Goal: Transaction & Acquisition: Download file/media

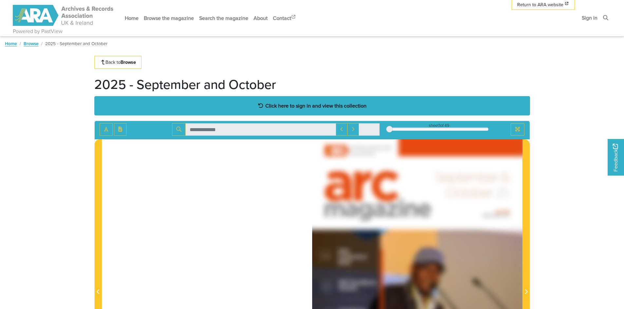
click at [350, 104] on strong "Click here to sign in and view this collection" at bounding box center [315, 105] width 101 height 7
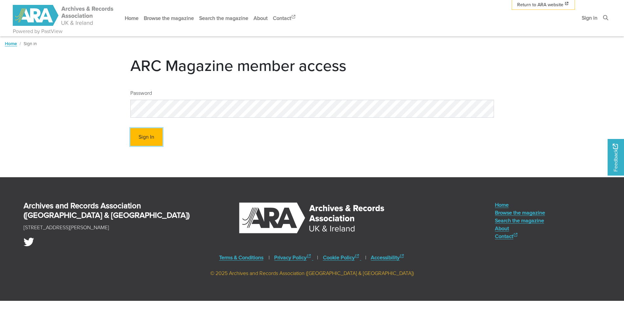
click at [144, 138] on button "Sign In" at bounding box center [146, 137] width 32 height 18
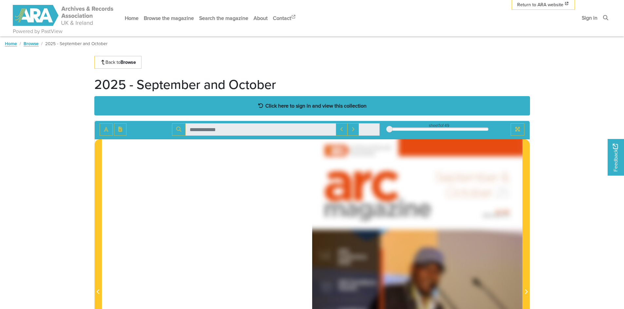
click at [274, 105] on strong "Click here to sign in and view this collection" at bounding box center [315, 105] width 101 height 7
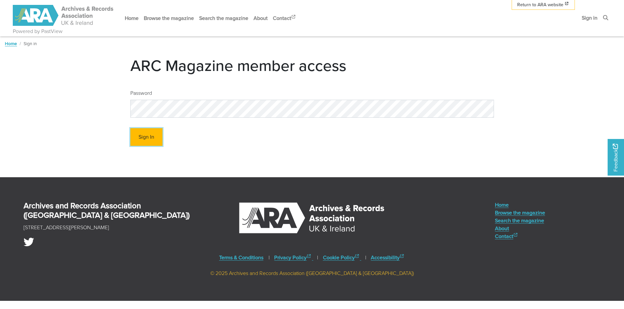
click at [138, 139] on button "Sign In" at bounding box center [146, 137] width 32 height 18
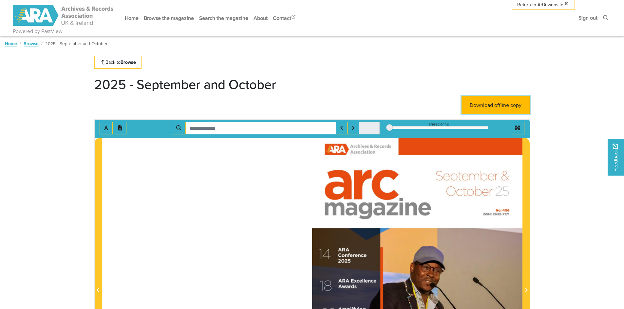
click at [492, 104] on link "Download offline copy" at bounding box center [495, 105] width 68 height 18
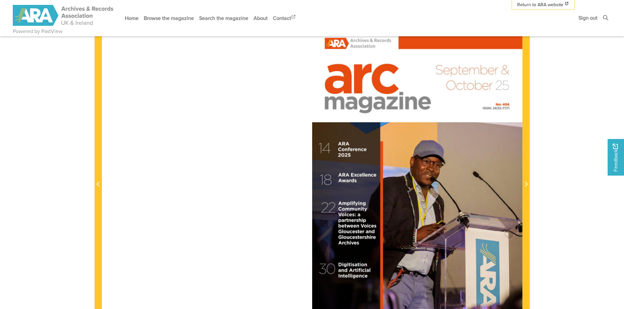
scroll to position [123, 0]
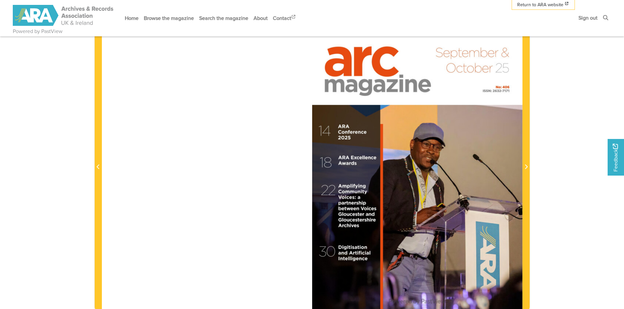
click at [456, 159] on div at bounding box center [417, 163] width 210 height 297
drag, startPoint x: 456, startPoint y: 159, endPoint x: 448, endPoint y: 149, distance: 13.0
click at [448, 149] on div at bounding box center [417, 163] width 210 height 297
click at [180, 17] on link "Browse the magazine" at bounding box center [168, 17] width 55 height 17
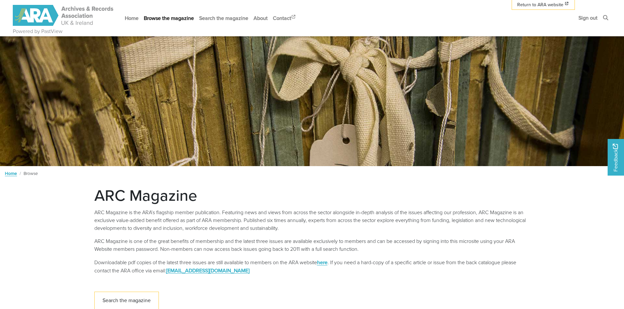
click at [29, 175] on span "Browse" at bounding box center [31, 173] width 14 height 7
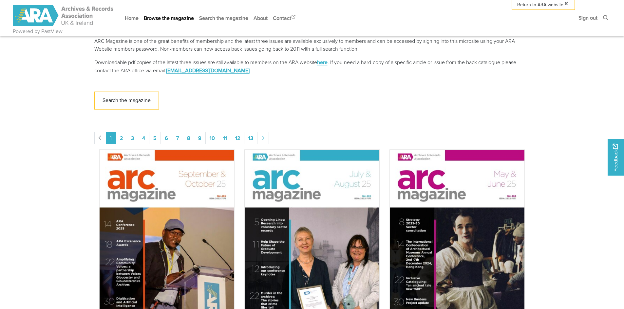
scroll to position [237, 0]
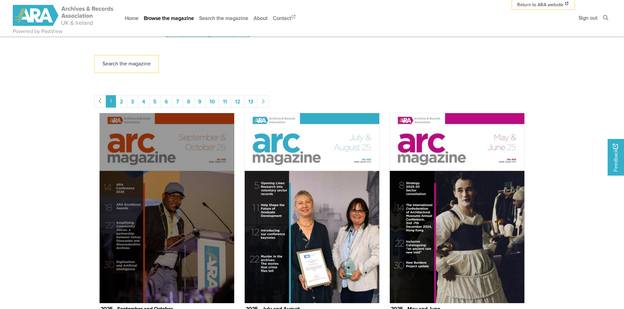
click at [187, 224] on img "Issue" at bounding box center [166, 208] width 135 height 191
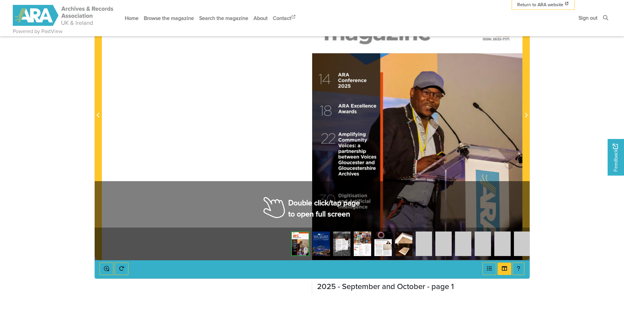
scroll to position [199, 0]
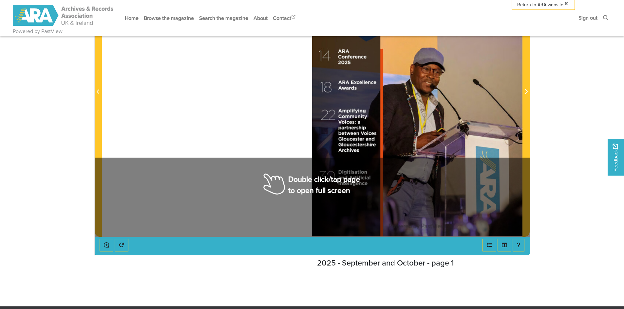
click at [281, 188] on div at bounding box center [312, 87] width 420 height 297
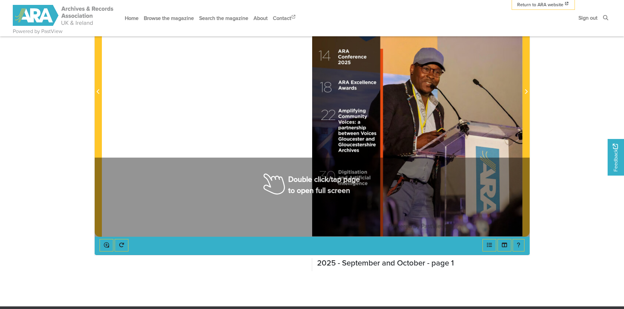
click at [281, 187] on div at bounding box center [312, 87] width 420 height 297
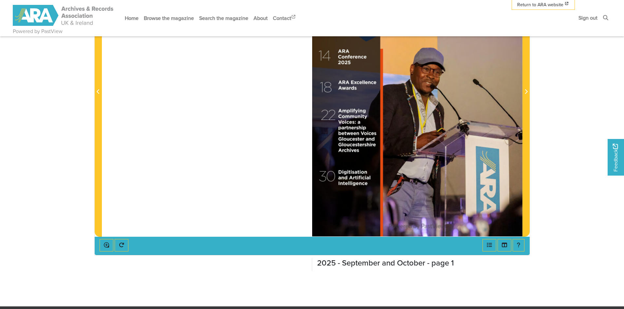
drag, startPoint x: 281, startPoint y: 187, endPoint x: 505, endPoint y: 185, distance: 224.0
click at [505, 185] on div at bounding box center [417, 87] width 210 height 297
click at [453, 188] on img at bounding box center [417, 87] width 210 height 297
drag, startPoint x: 453, startPoint y: 187, endPoint x: 436, endPoint y: 164, distance: 27.8
click at [449, 177] on div at bounding box center [417, 87] width 210 height 297
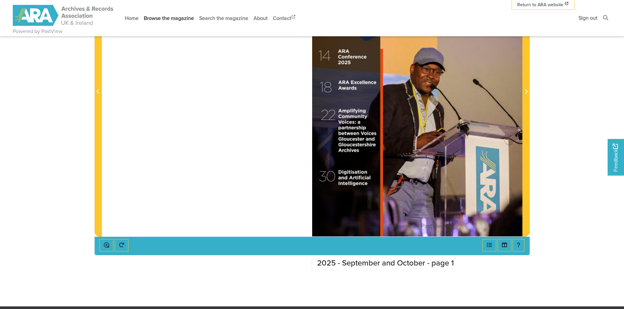
click at [171, 17] on link "Browse the magazine" at bounding box center [168, 17] width 55 height 17
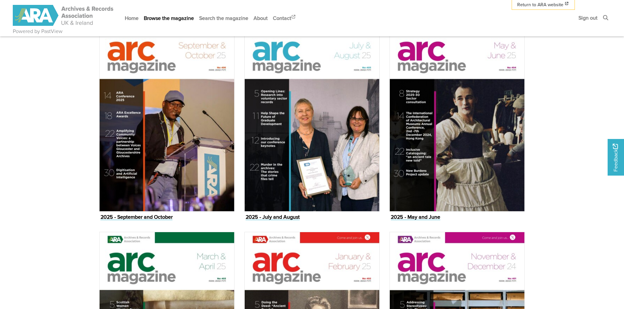
scroll to position [331, 0]
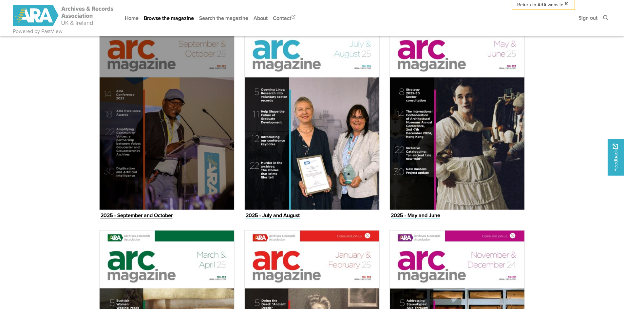
click at [145, 145] on img "Issue" at bounding box center [166, 114] width 135 height 191
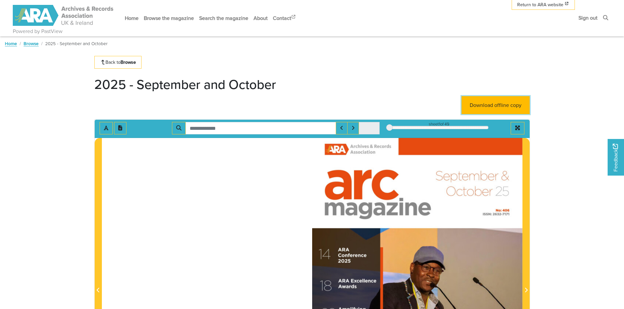
click at [512, 104] on link "Download offline copy" at bounding box center [495, 105] width 68 height 18
drag, startPoint x: 460, startPoint y: 301, endPoint x: 414, endPoint y: 281, distance: 49.6
drag, startPoint x: 414, startPoint y: 281, endPoint x: 407, endPoint y: 280, distance: 7.3
click at [407, 280] on div at bounding box center [417, 286] width 210 height 297
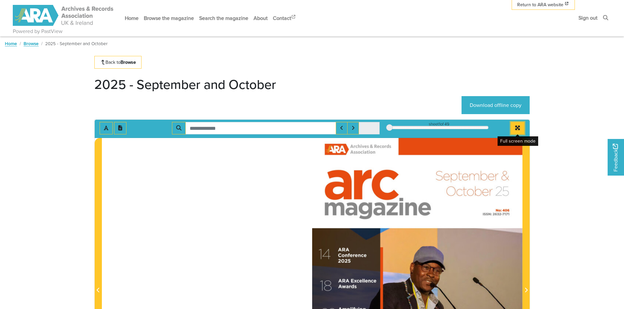
click at [519, 127] on icon "Full screen mode" at bounding box center [517, 128] width 5 height 5
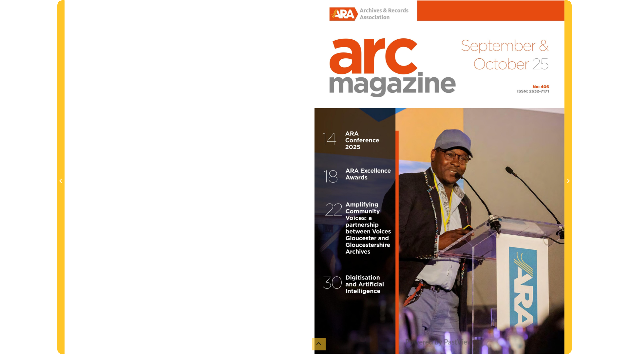
click at [503, 175] on div at bounding box center [439, 177] width 250 height 354
click at [319, 309] on icon at bounding box center [318, 343] width 5 height 5
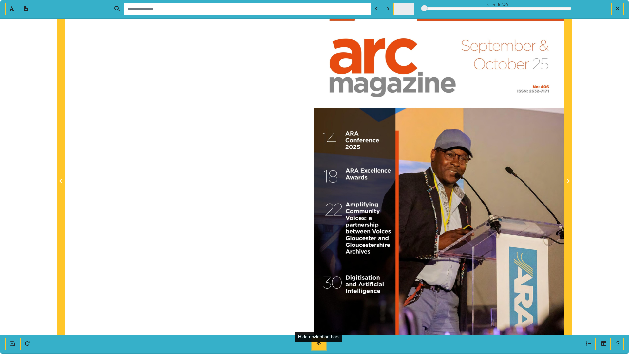
click at [319, 309] on icon at bounding box center [318, 343] width 5 height 3
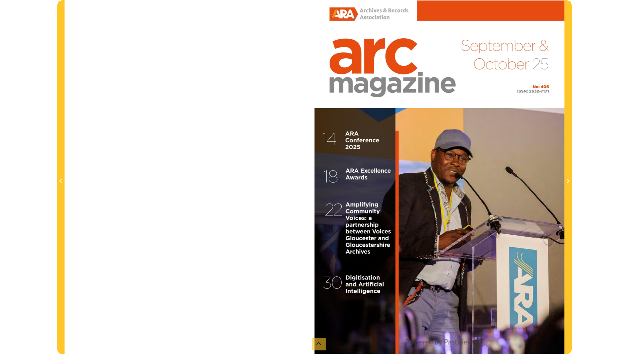
drag, startPoint x: 274, startPoint y: 260, endPoint x: 270, endPoint y: 264, distance: 5.6
click at [270, 264] on div at bounding box center [314, 177] width 500 height 354
click at [593, 71] on div "sheet 1 of 49 1 *" at bounding box center [314, 177] width 629 height 354
click at [316, 309] on icon at bounding box center [318, 343] width 5 height 5
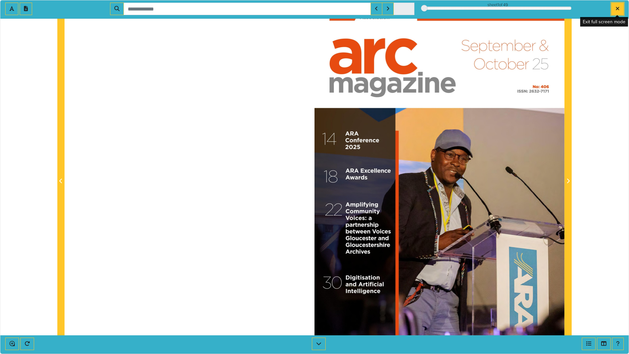
click at [617, 8] on icon "Exit full screen mode" at bounding box center [617, 8] width 4 height 5
